Goal: Task Accomplishment & Management: Complete application form

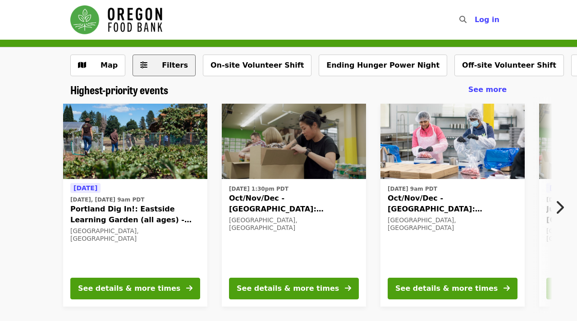
click at [148, 65] on button "Filters" at bounding box center [164, 66] width 63 height 22
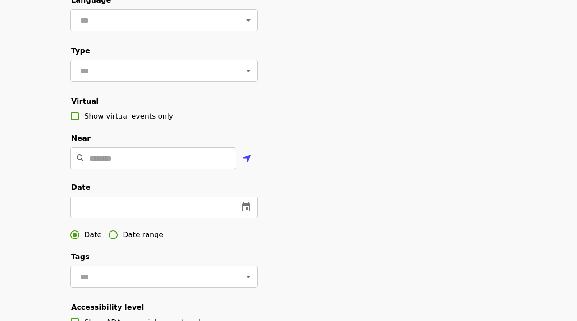
scroll to position [111, 0]
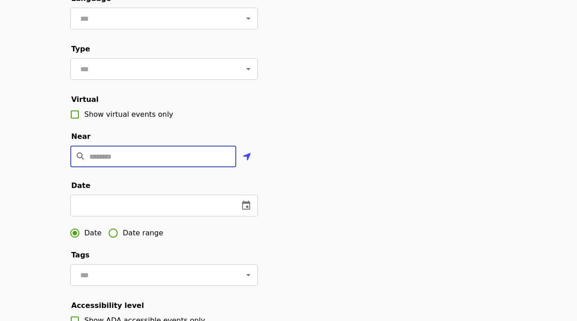
click at [128, 147] on input "Location" at bounding box center [162, 157] width 147 height 22
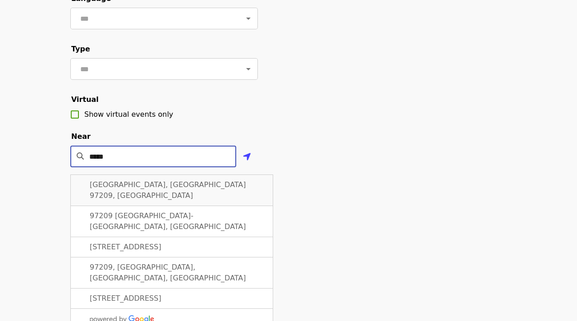
click at [156, 181] on span "[GEOGRAPHIC_DATA], [GEOGRAPHIC_DATA] 97209, [GEOGRAPHIC_DATA]" at bounding box center [168, 189] width 156 height 19
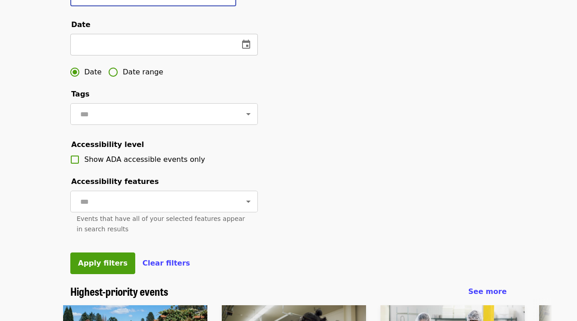
scroll to position [300, 0]
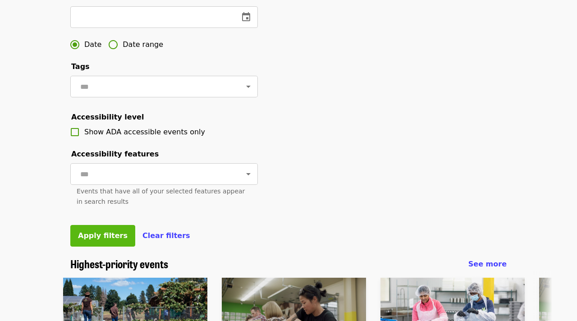
type input "**********"
click at [106, 238] on span "Apply filters" at bounding box center [103, 235] width 50 height 9
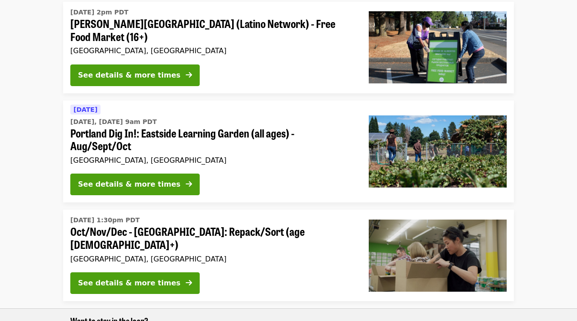
scroll to position [408, 0]
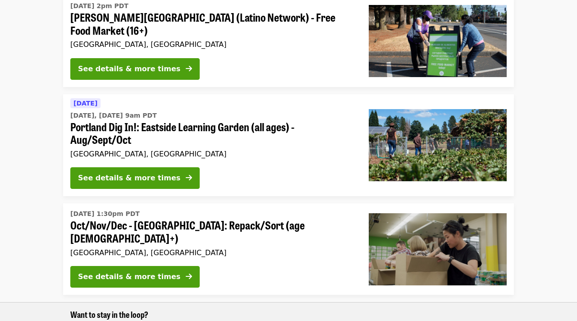
click at [120, 219] on span "Oct/Nov/Dec - [GEOGRAPHIC_DATA]: Repack/Sort (age [DEMOGRAPHIC_DATA]+)" at bounding box center [212, 232] width 284 height 26
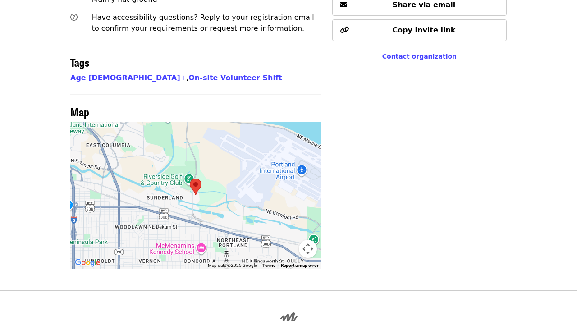
scroll to position [753, 0]
